Goal: Communication & Community: Connect with others

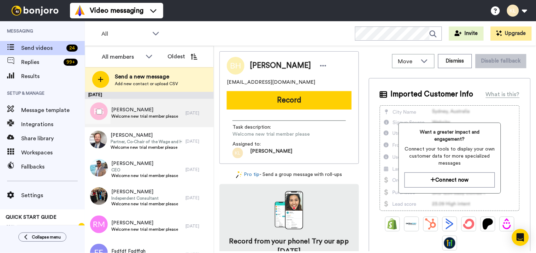
click at [156, 115] on span "Welcome new trial member please" at bounding box center [144, 116] width 67 height 6
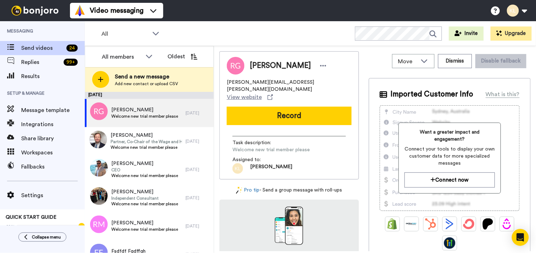
click at [293, 107] on button "Record" at bounding box center [289, 116] width 125 height 18
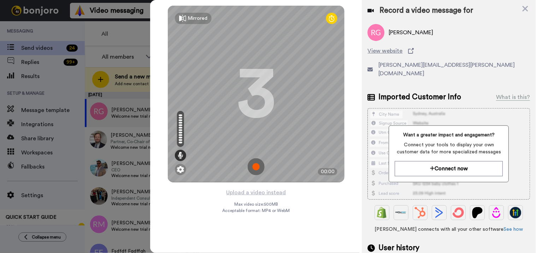
click at [256, 164] on img at bounding box center [256, 166] width 17 height 17
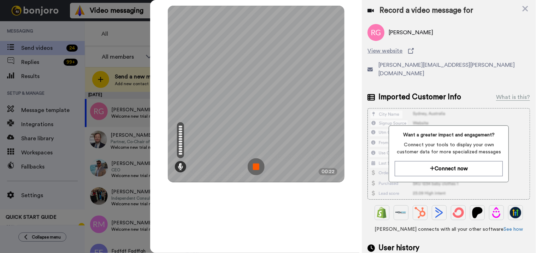
click at [261, 163] on img at bounding box center [256, 166] width 17 height 17
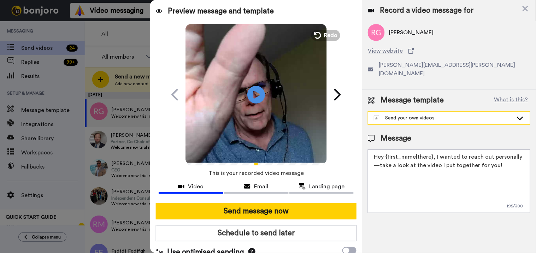
click at [434, 112] on div "Send your own videos" at bounding box center [449, 118] width 162 height 13
click at [425, 128] on li "[PERSON_NAME] @ Stealthseminar Welcome New Trial User" at bounding box center [449, 133] width 162 height 11
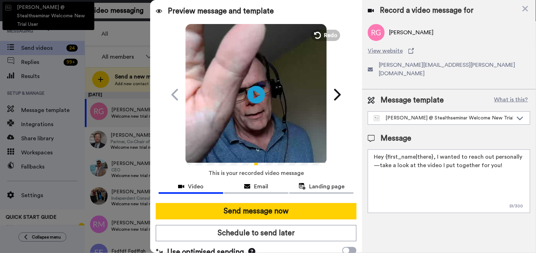
type textarea "Hi there {first_name} I recorded a message for you on this fine day, check it o…"
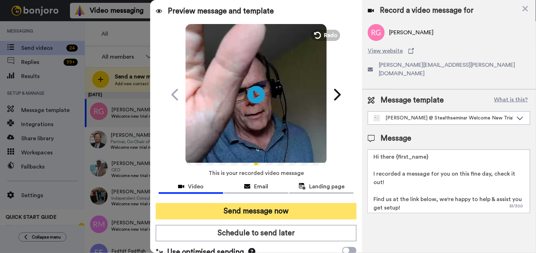
click at [311, 211] on button "Send message now" at bounding box center [256, 211] width 201 height 16
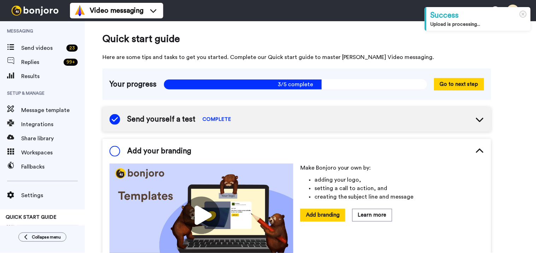
scroll to position [47, 0]
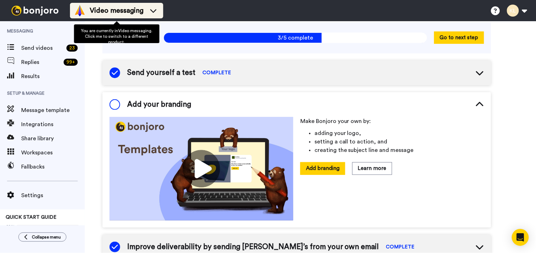
click at [117, 6] on span "Video messaging" at bounding box center [117, 11] width 54 height 10
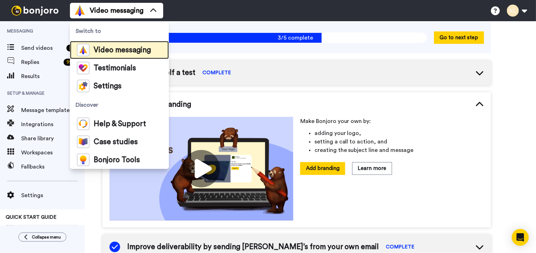
click at [126, 52] on span "Video messaging" at bounding box center [122, 50] width 57 height 7
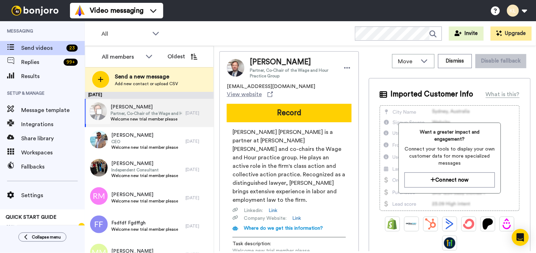
click at [185, 112] on div "2 days ago" at bounding box center [197, 113] width 25 height 6
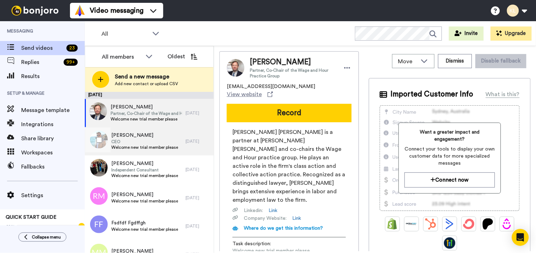
click at [151, 138] on span "Vitali Dolomanji" at bounding box center [144, 135] width 67 height 7
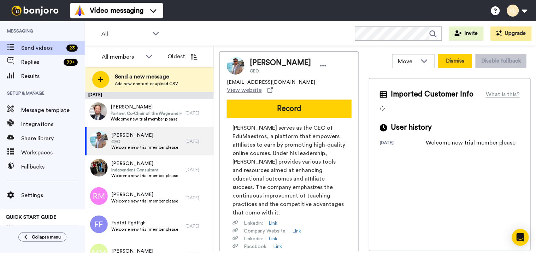
click at [456, 64] on button "Dismiss" at bounding box center [455, 61] width 34 height 14
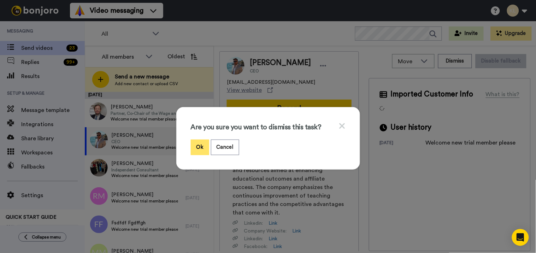
click at [191, 149] on button "Ok" at bounding box center [200, 146] width 18 height 15
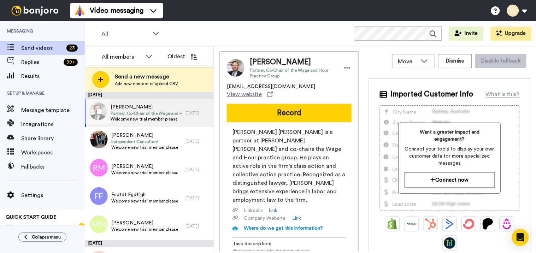
click at [157, 114] on span "Partner, Co-Chair of the Wage and Hour Practice Group" at bounding box center [146, 114] width 71 height 6
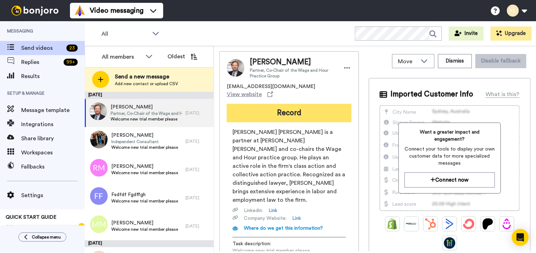
click at [258, 106] on button "Record" at bounding box center [289, 113] width 125 height 18
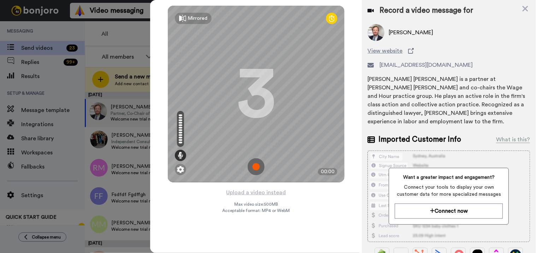
click at [254, 166] on img at bounding box center [256, 166] width 17 height 17
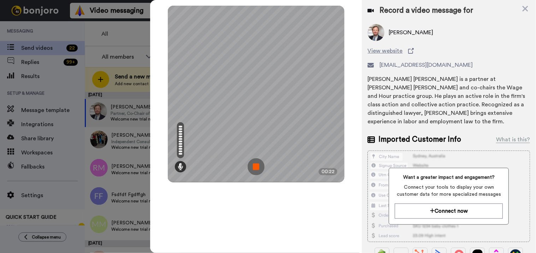
click at [258, 173] on img at bounding box center [256, 166] width 17 height 17
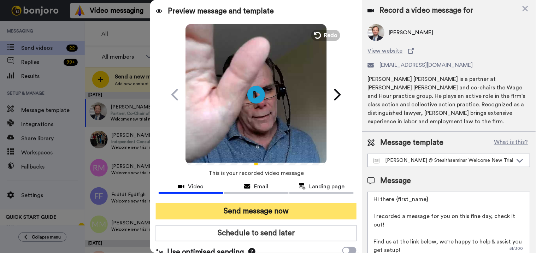
click at [277, 209] on button "Send message now" at bounding box center [256, 211] width 201 height 16
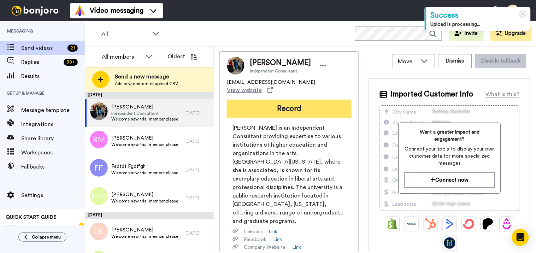
click at [272, 105] on button "Record" at bounding box center [289, 109] width 125 height 18
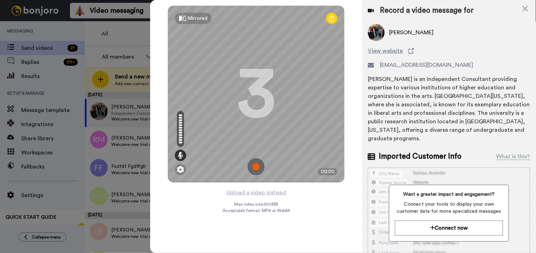
click at [257, 165] on img at bounding box center [256, 166] width 17 height 17
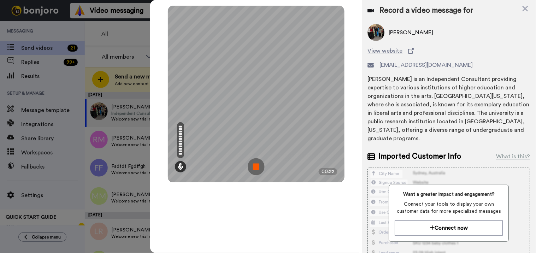
click at [263, 165] on img at bounding box center [256, 166] width 17 height 17
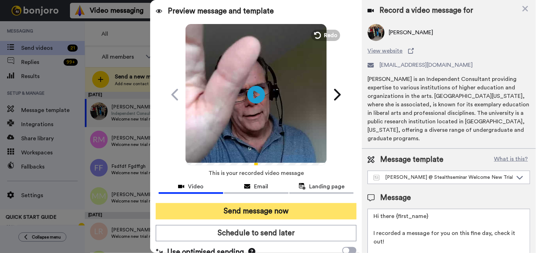
click at [261, 211] on button "Send message now" at bounding box center [256, 211] width 201 height 16
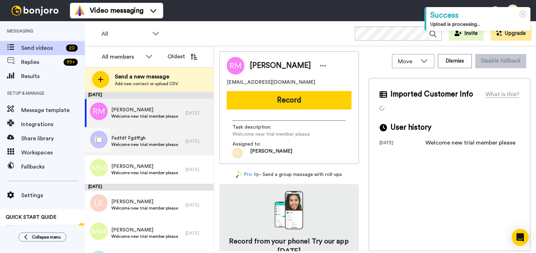
click at [153, 139] on span "Fsdfdf Fgdffgh" at bounding box center [144, 138] width 67 height 7
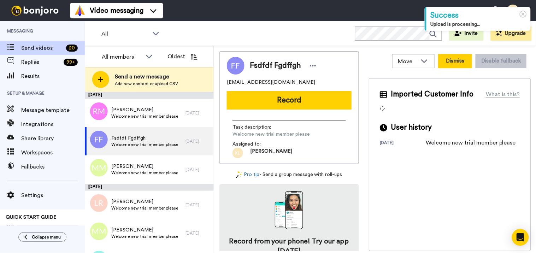
click at [447, 58] on button "Dismiss" at bounding box center [455, 61] width 34 height 14
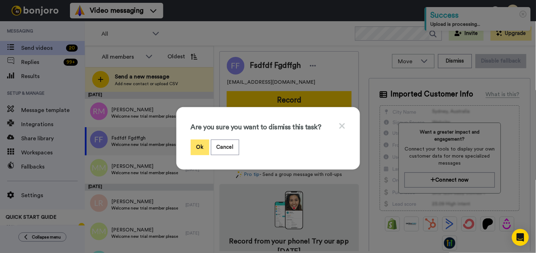
click at [193, 149] on button "Ok" at bounding box center [200, 146] width 18 height 15
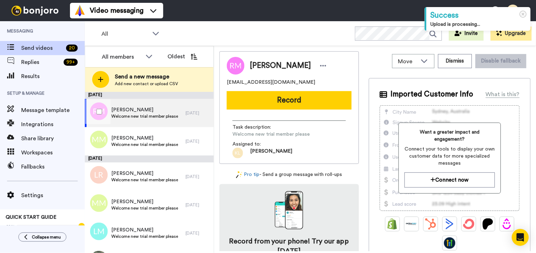
click at [152, 108] on span "Ryan Martin" at bounding box center [144, 109] width 67 height 7
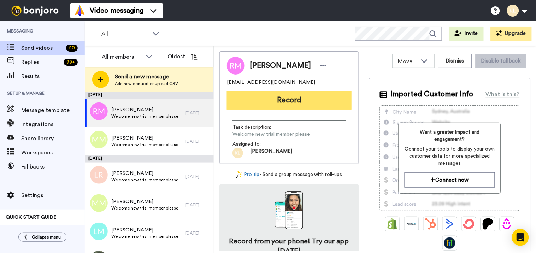
click at [294, 104] on button "Record" at bounding box center [289, 100] width 125 height 18
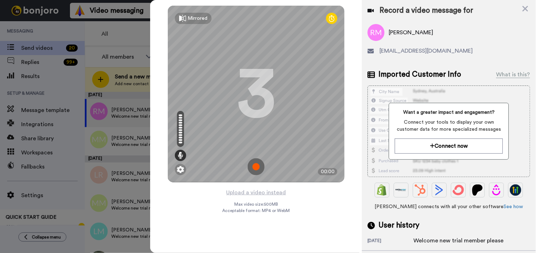
click at [258, 166] on img at bounding box center [256, 166] width 17 height 17
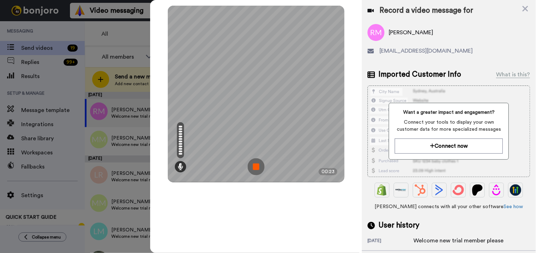
click at [252, 169] on img at bounding box center [256, 166] width 17 height 17
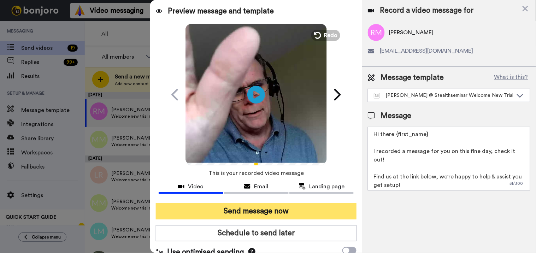
click at [256, 207] on button "Send message now" at bounding box center [256, 211] width 201 height 16
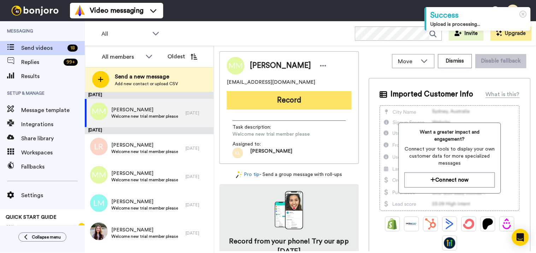
click at [300, 101] on button "Record" at bounding box center [289, 100] width 125 height 18
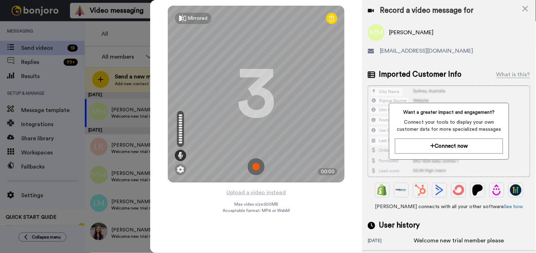
click at [261, 164] on img at bounding box center [256, 166] width 17 height 17
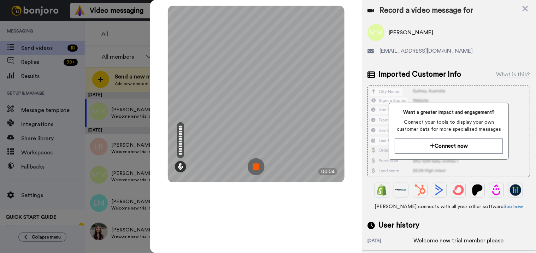
click at [255, 168] on img at bounding box center [256, 166] width 17 height 17
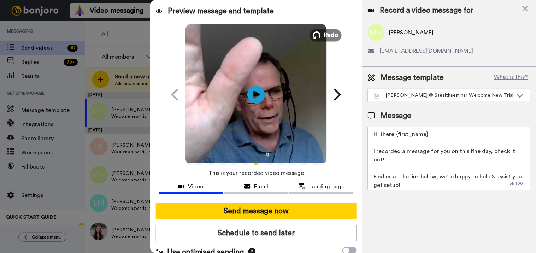
click at [326, 36] on span "Redo" at bounding box center [331, 34] width 15 height 9
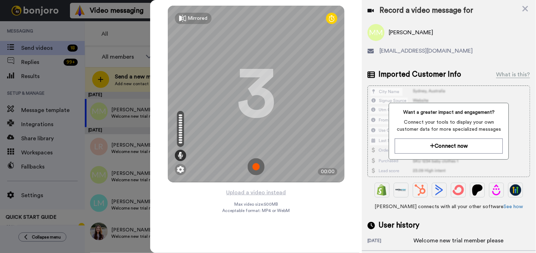
click at [257, 164] on img at bounding box center [256, 166] width 17 height 17
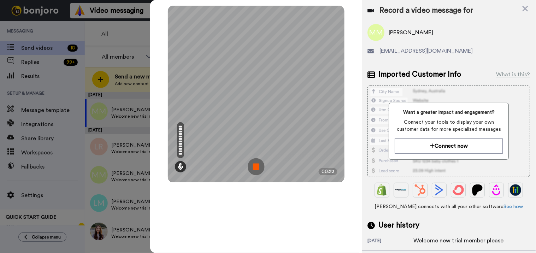
click at [259, 165] on img at bounding box center [256, 166] width 17 height 17
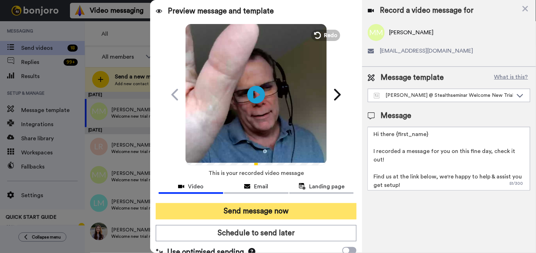
click at [264, 208] on button "Send message now" at bounding box center [256, 211] width 201 height 16
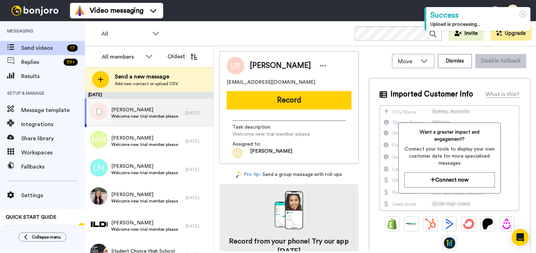
click at [149, 109] on span "Linda Riedy" at bounding box center [144, 109] width 67 height 7
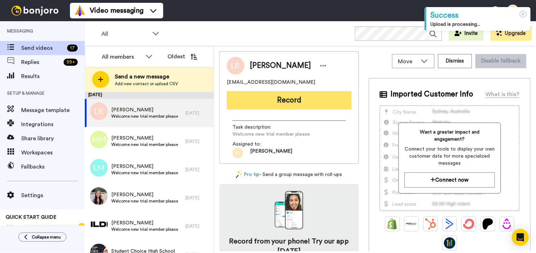
click at [287, 98] on button "Record" at bounding box center [289, 100] width 125 height 18
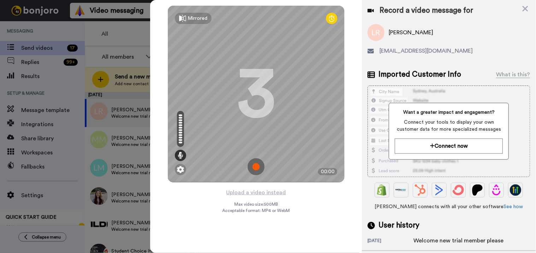
click at [260, 168] on img at bounding box center [256, 166] width 17 height 17
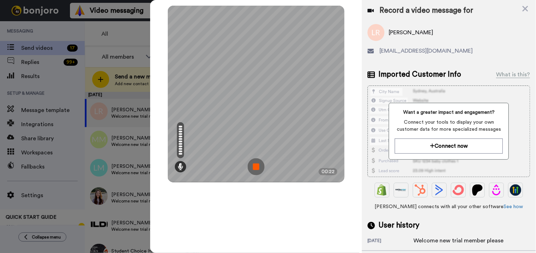
click at [252, 166] on img at bounding box center [256, 166] width 17 height 17
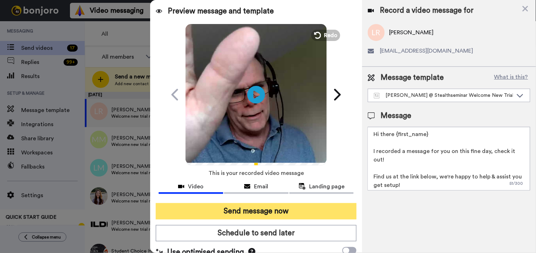
click at [248, 213] on button "Send message now" at bounding box center [256, 211] width 201 height 16
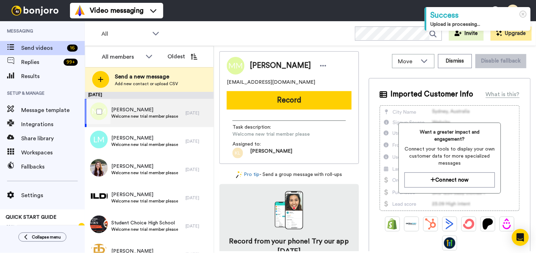
click at [163, 117] on span "Welcome new trial member please" at bounding box center [144, 116] width 67 height 6
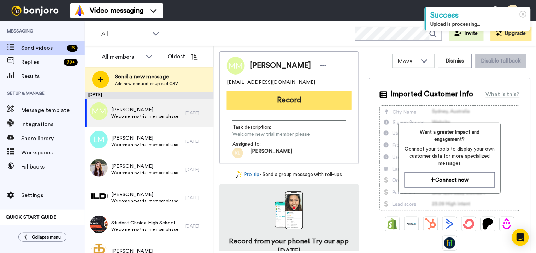
click at [271, 101] on button "Record" at bounding box center [289, 100] width 125 height 18
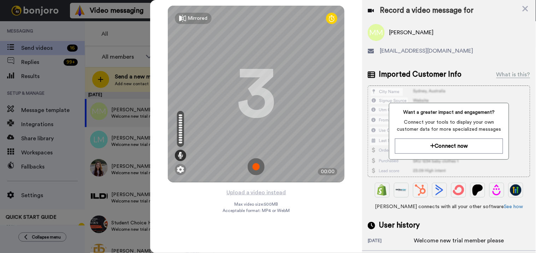
click at [261, 167] on img at bounding box center [256, 166] width 17 height 17
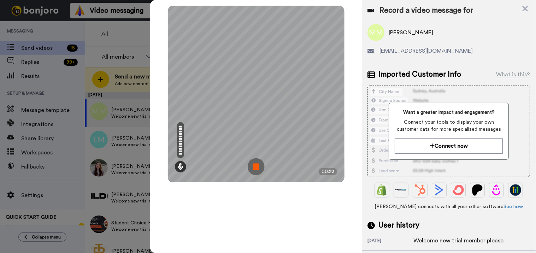
click at [251, 165] on img at bounding box center [256, 166] width 17 height 17
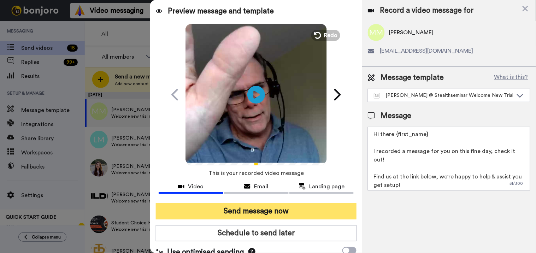
click at [239, 209] on button "Send message now" at bounding box center [256, 211] width 201 height 16
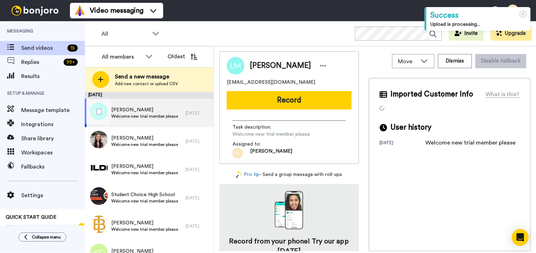
click at [153, 111] on span "Larry Mitchell" at bounding box center [144, 109] width 67 height 7
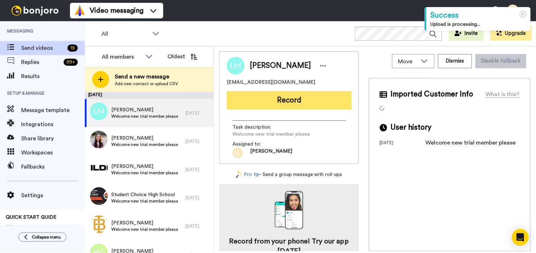
click at [311, 105] on button "Record" at bounding box center [289, 100] width 125 height 18
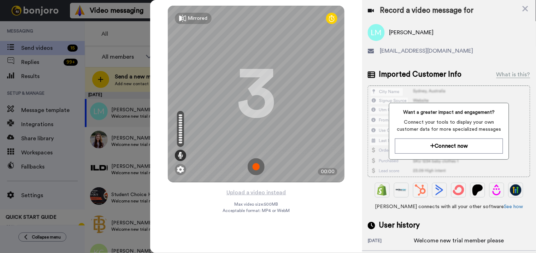
click at [255, 170] on img at bounding box center [256, 166] width 17 height 17
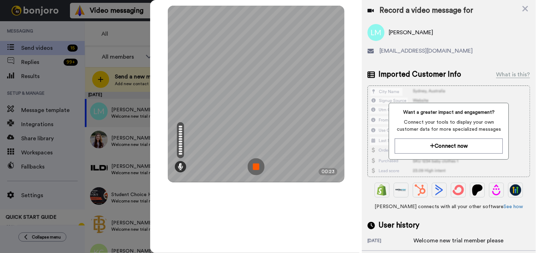
click at [255, 163] on img at bounding box center [256, 166] width 17 height 17
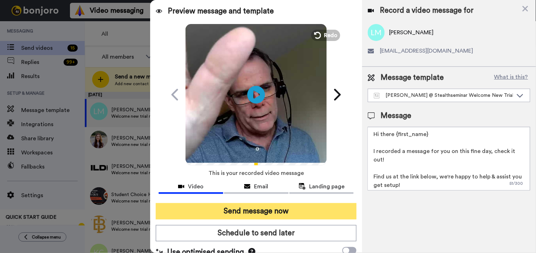
click at [274, 206] on button "Send message now" at bounding box center [256, 211] width 201 height 16
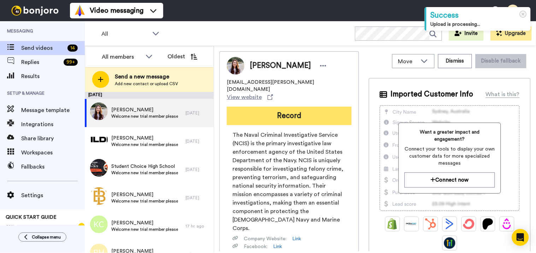
click at [290, 107] on button "Record" at bounding box center [289, 116] width 125 height 18
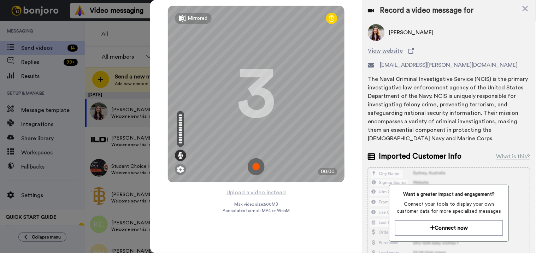
click at [259, 165] on img at bounding box center [256, 166] width 17 height 17
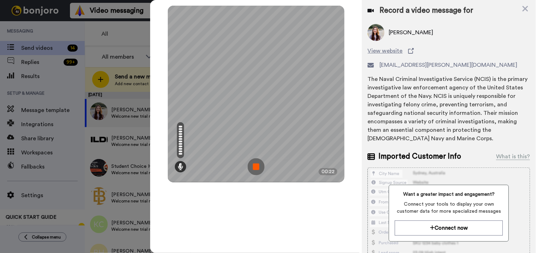
click at [256, 165] on img at bounding box center [256, 166] width 17 height 17
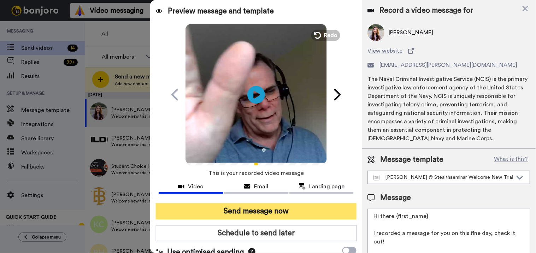
click at [274, 210] on button "Send message now" at bounding box center [256, 211] width 201 height 16
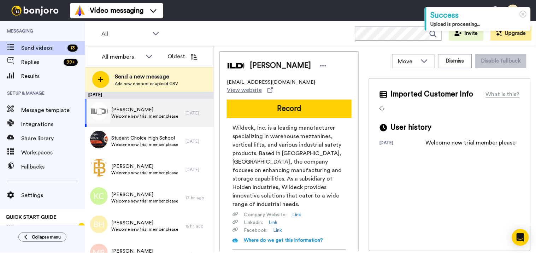
click at [132, 112] on span "[PERSON_NAME]" at bounding box center [144, 109] width 67 height 7
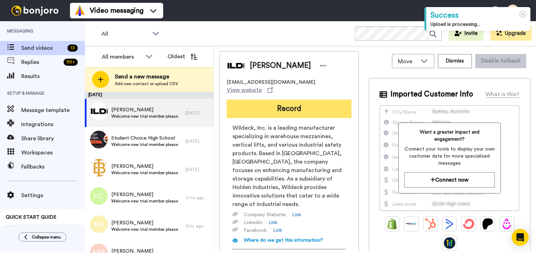
click at [298, 101] on button "Record" at bounding box center [289, 109] width 125 height 18
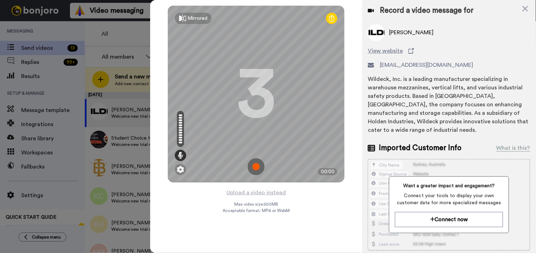
click at [258, 165] on img at bounding box center [256, 166] width 17 height 17
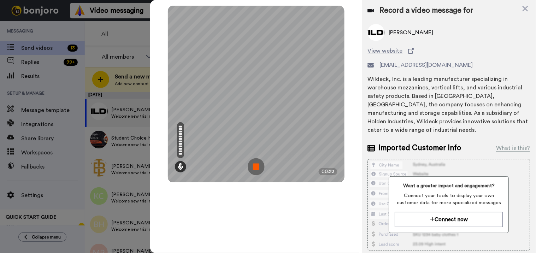
click at [254, 165] on img at bounding box center [256, 166] width 17 height 17
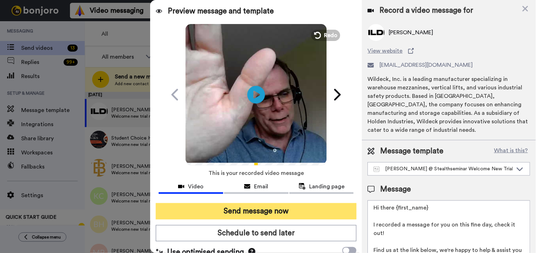
click at [265, 209] on button "Send message now" at bounding box center [256, 211] width 201 height 16
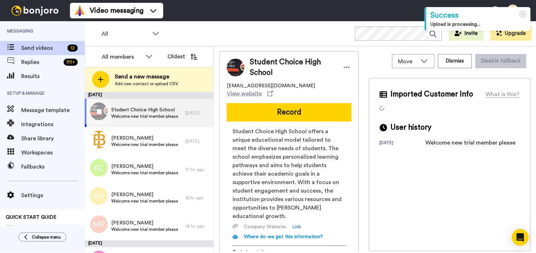
click at [166, 111] on span "Student Choice High School" at bounding box center [144, 109] width 67 height 7
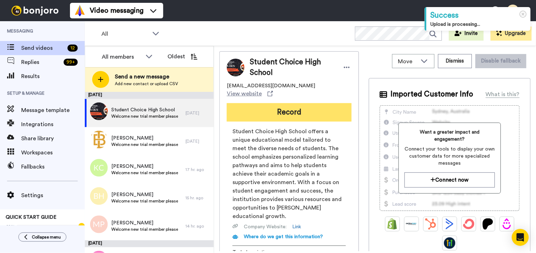
click at [297, 109] on button "Record" at bounding box center [289, 112] width 125 height 18
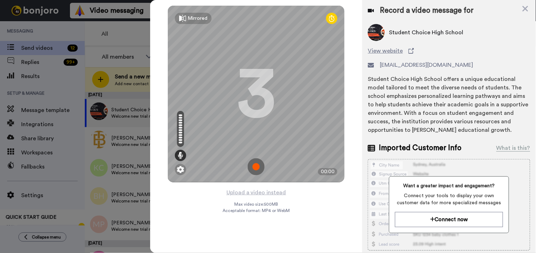
click at [259, 166] on img at bounding box center [256, 166] width 17 height 17
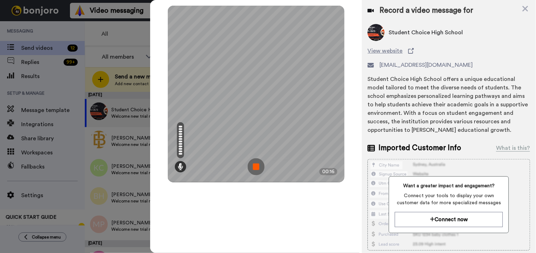
click at [259, 167] on img at bounding box center [256, 166] width 17 height 17
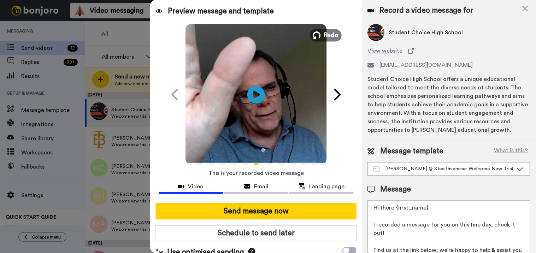
click at [330, 33] on span "Redo" at bounding box center [331, 34] width 15 height 9
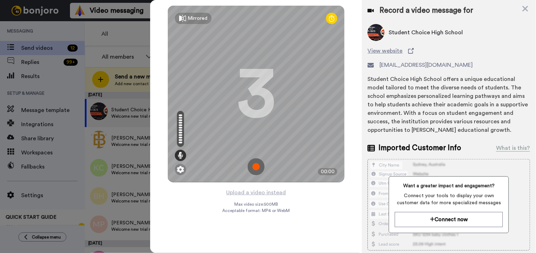
click at [255, 165] on img at bounding box center [256, 166] width 17 height 17
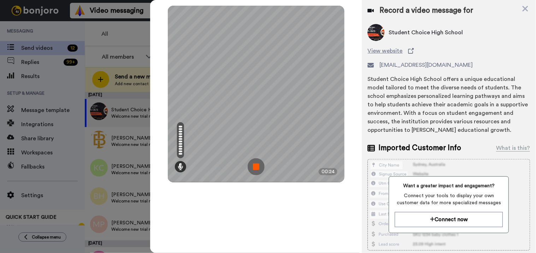
click at [260, 163] on img at bounding box center [256, 166] width 17 height 17
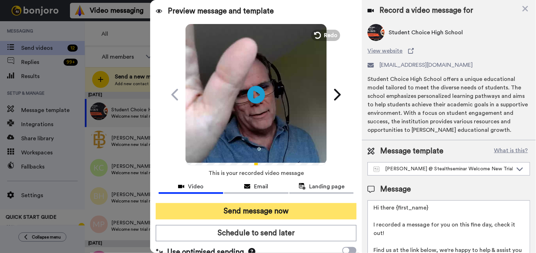
click at [258, 205] on button "Send message now" at bounding box center [256, 211] width 201 height 16
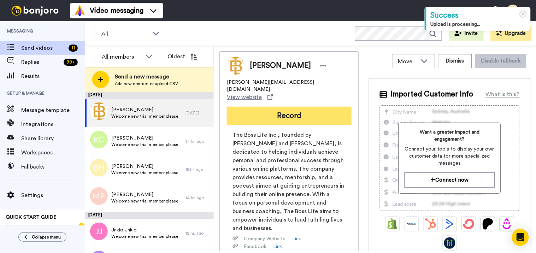
click at [273, 107] on button "Record" at bounding box center [289, 116] width 125 height 18
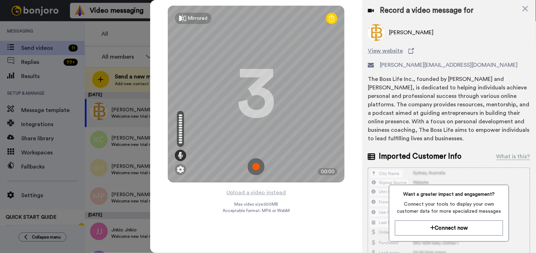
click at [261, 168] on img at bounding box center [256, 166] width 17 height 17
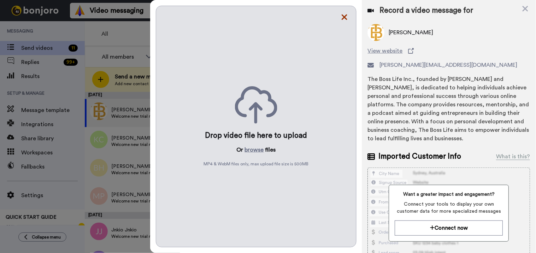
click at [347, 15] on icon at bounding box center [344, 17] width 7 height 9
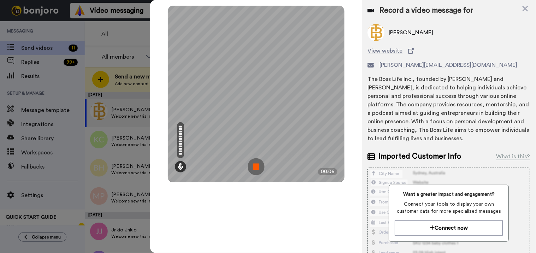
click at [260, 166] on img at bounding box center [256, 166] width 17 height 17
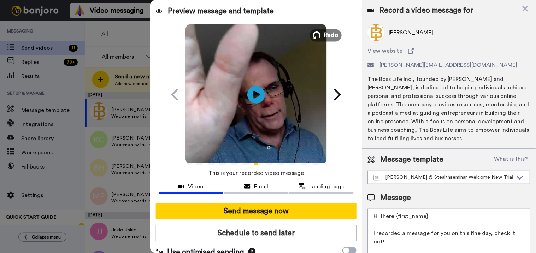
click at [328, 33] on span "Redo" at bounding box center [331, 34] width 15 height 9
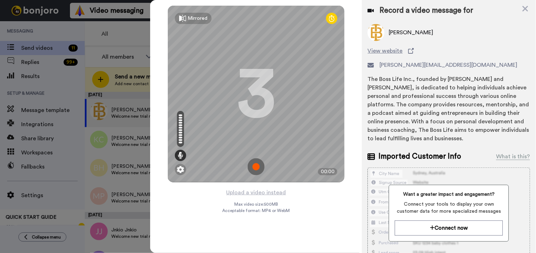
click at [258, 169] on img at bounding box center [256, 166] width 17 height 17
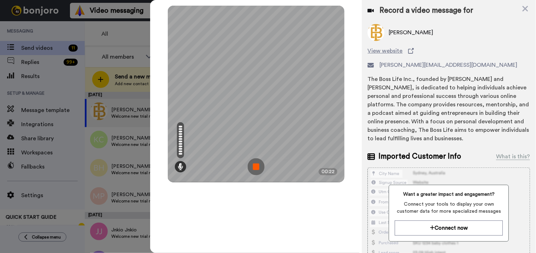
click at [262, 167] on img at bounding box center [256, 166] width 17 height 17
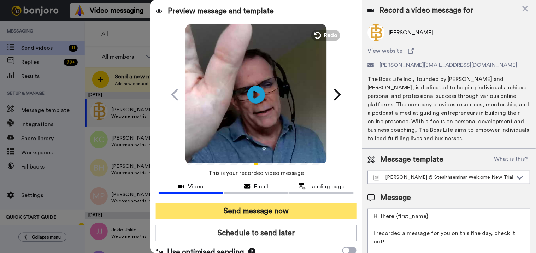
click at [274, 207] on button "Send message now" at bounding box center [256, 211] width 201 height 16
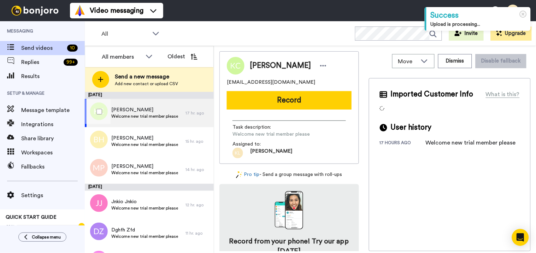
click at [129, 115] on span "Welcome new trial member please" at bounding box center [144, 116] width 67 height 6
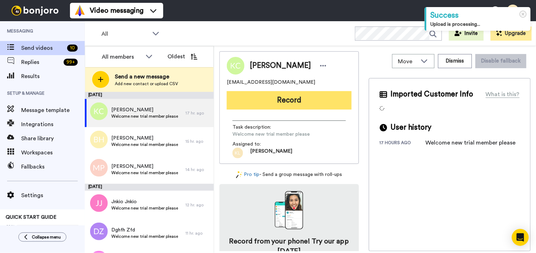
click at [286, 108] on button "Record" at bounding box center [289, 100] width 125 height 18
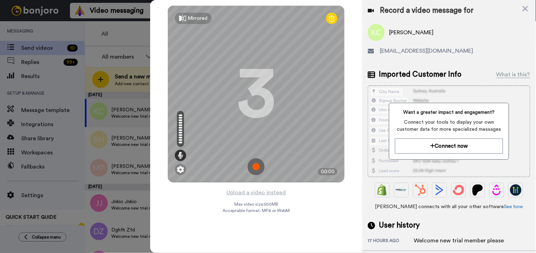
click at [261, 163] on img at bounding box center [256, 166] width 17 height 17
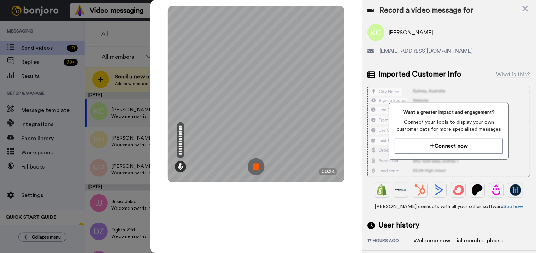
click at [255, 171] on img at bounding box center [256, 166] width 17 height 17
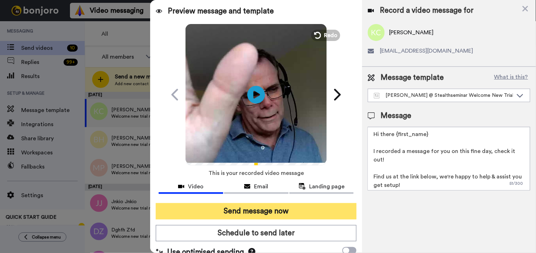
click at [286, 208] on button "Send message now" at bounding box center [256, 211] width 201 height 16
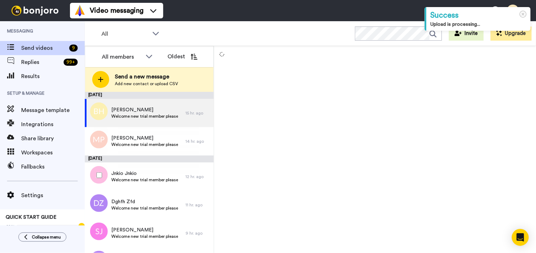
scroll to position [39, 0]
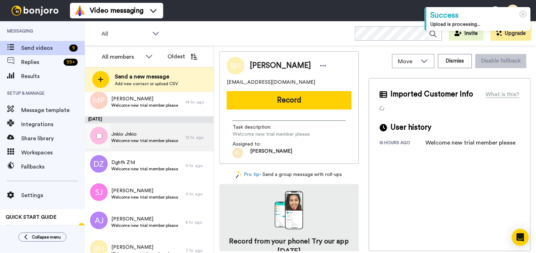
click at [149, 144] on div "[PERSON_NAME] Welcome new trial member please" at bounding box center [135, 137] width 101 height 28
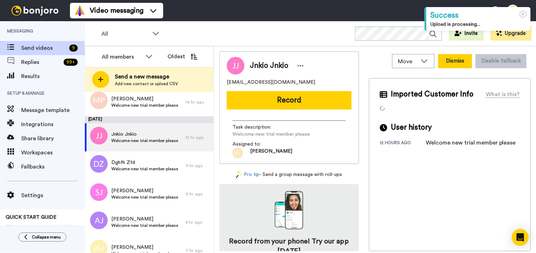
click at [454, 65] on button "Dismiss" at bounding box center [455, 61] width 34 height 14
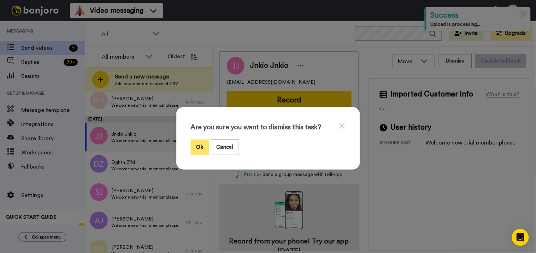
click at [201, 143] on button "Ok" at bounding box center [200, 146] width 18 height 15
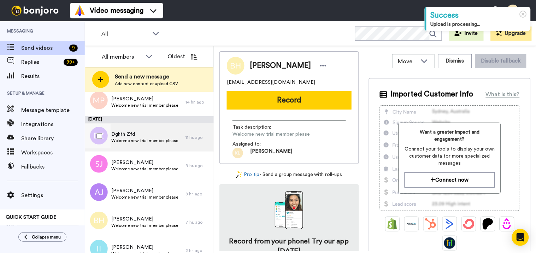
click at [156, 142] on span "Welcome new trial member please" at bounding box center [144, 141] width 67 height 6
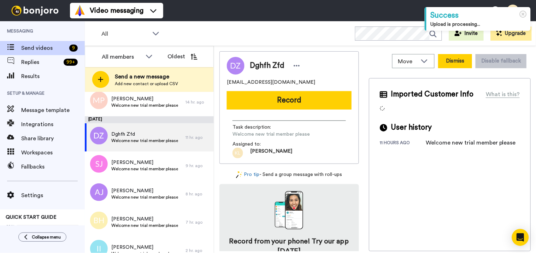
click at [453, 61] on button "Dismiss" at bounding box center [455, 61] width 34 height 14
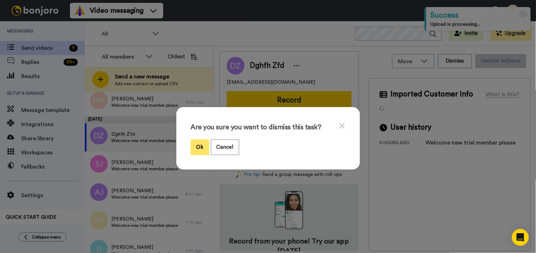
click at [198, 143] on button "Ok" at bounding box center [200, 146] width 18 height 15
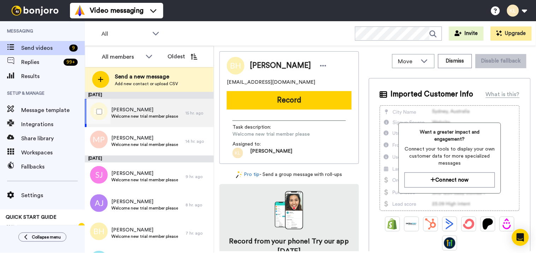
click at [161, 119] on span "Welcome new trial member please" at bounding box center [144, 116] width 67 height 6
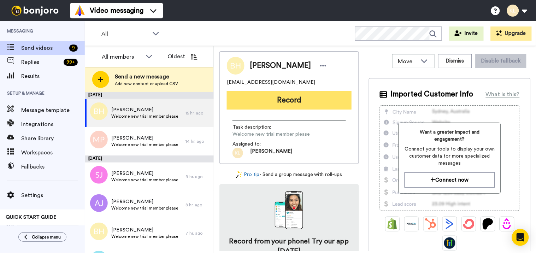
click at [292, 96] on button "Record" at bounding box center [289, 100] width 125 height 18
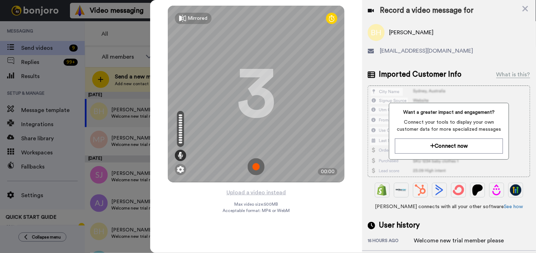
click at [253, 170] on img at bounding box center [256, 166] width 17 height 17
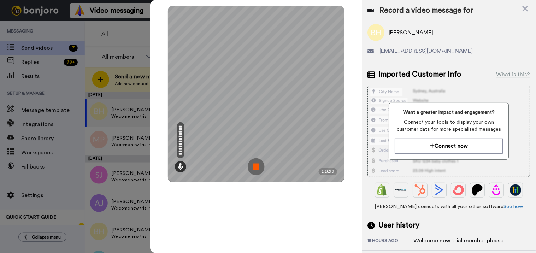
click at [258, 165] on img at bounding box center [256, 166] width 17 height 17
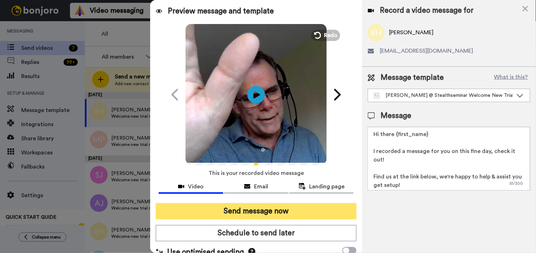
click at [271, 209] on button "Send message now" at bounding box center [256, 211] width 201 height 16
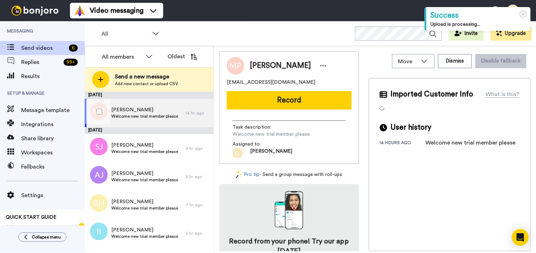
click at [142, 112] on span "[PERSON_NAME]" at bounding box center [144, 109] width 67 height 7
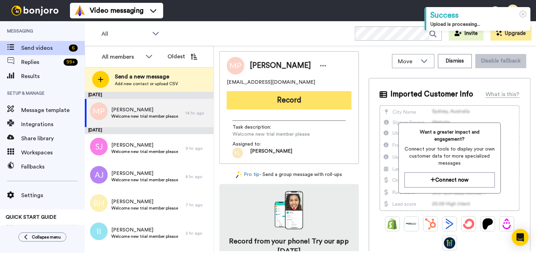
click at [312, 103] on button "Record" at bounding box center [289, 100] width 125 height 18
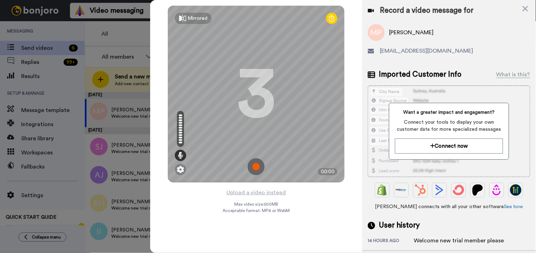
click at [261, 161] on img at bounding box center [256, 166] width 17 height 17
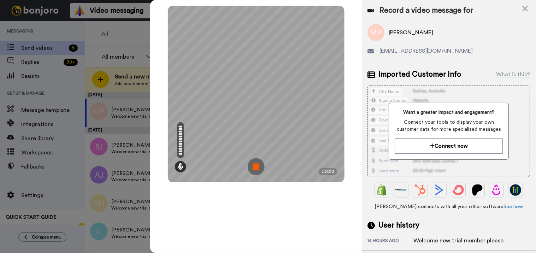
click at [256, 164] on img at bounding box center [256, 166] width 17 height 17
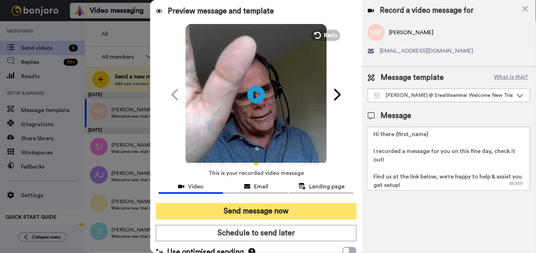
click at [259, 209] on button "Send message now" at bounding box center [256, 211] width 201 height 16
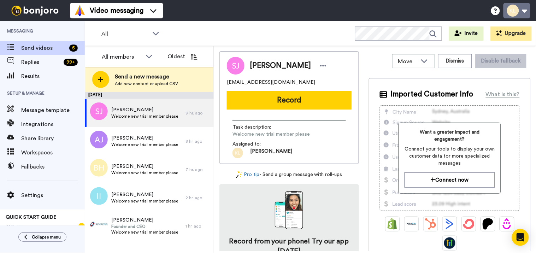
click at [524, 14] on button at bounding box center [516, 11] width 27 height 16
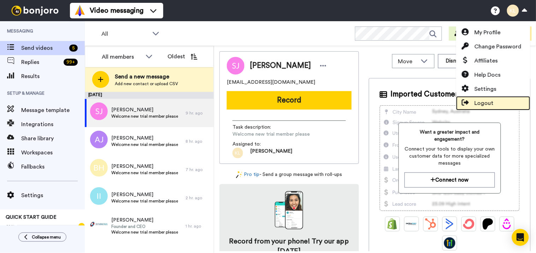
click at [482, 102] on span "Logout" at bounding box center [483, 103] width 19 height 8
